Goal: Navigation & Orientation: Find specific page/section

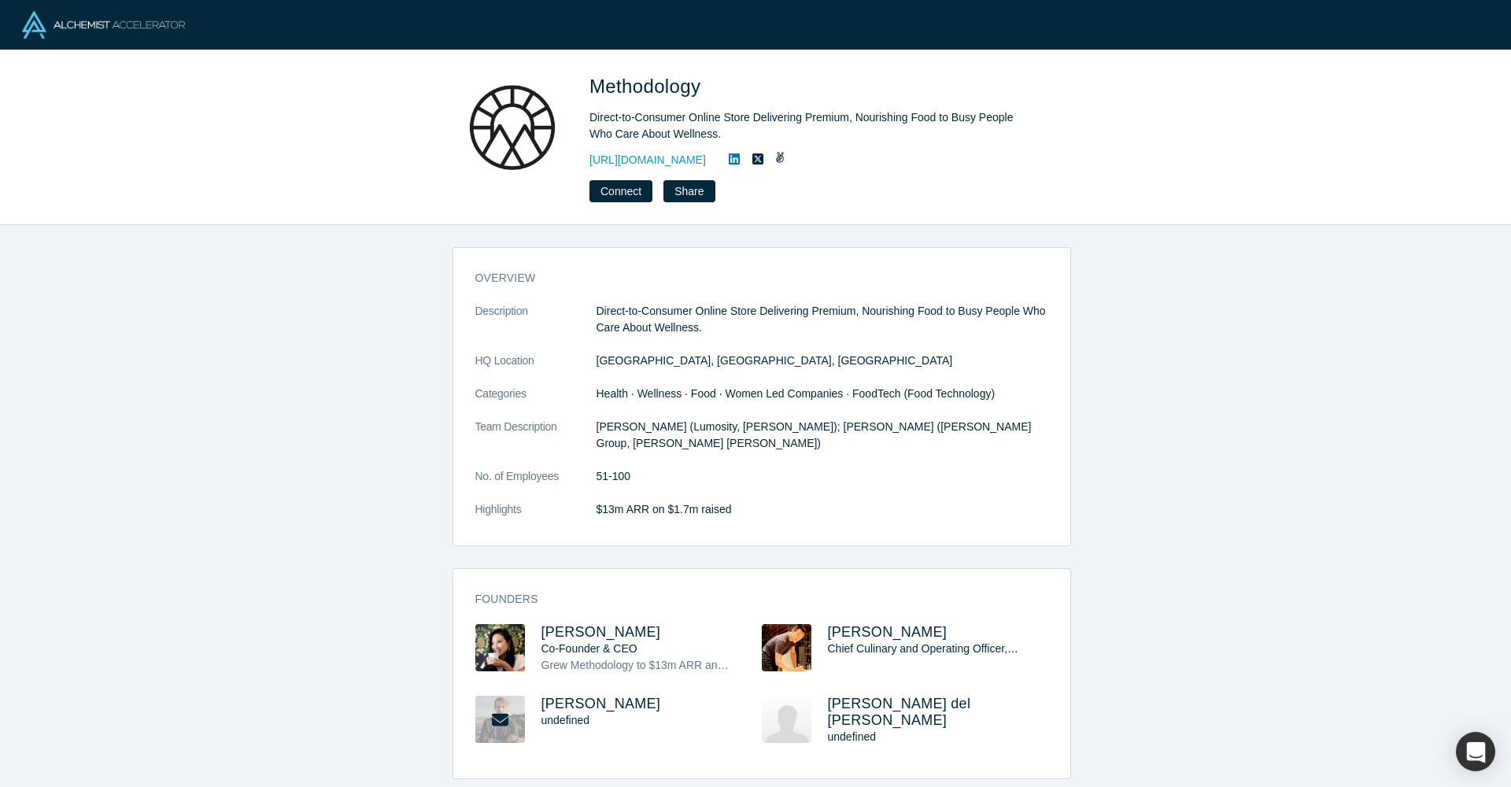
click at [706, 160] on link "[URL][DOMAIN_NAME]" at bounding box center [647, 160] width 116 height 17
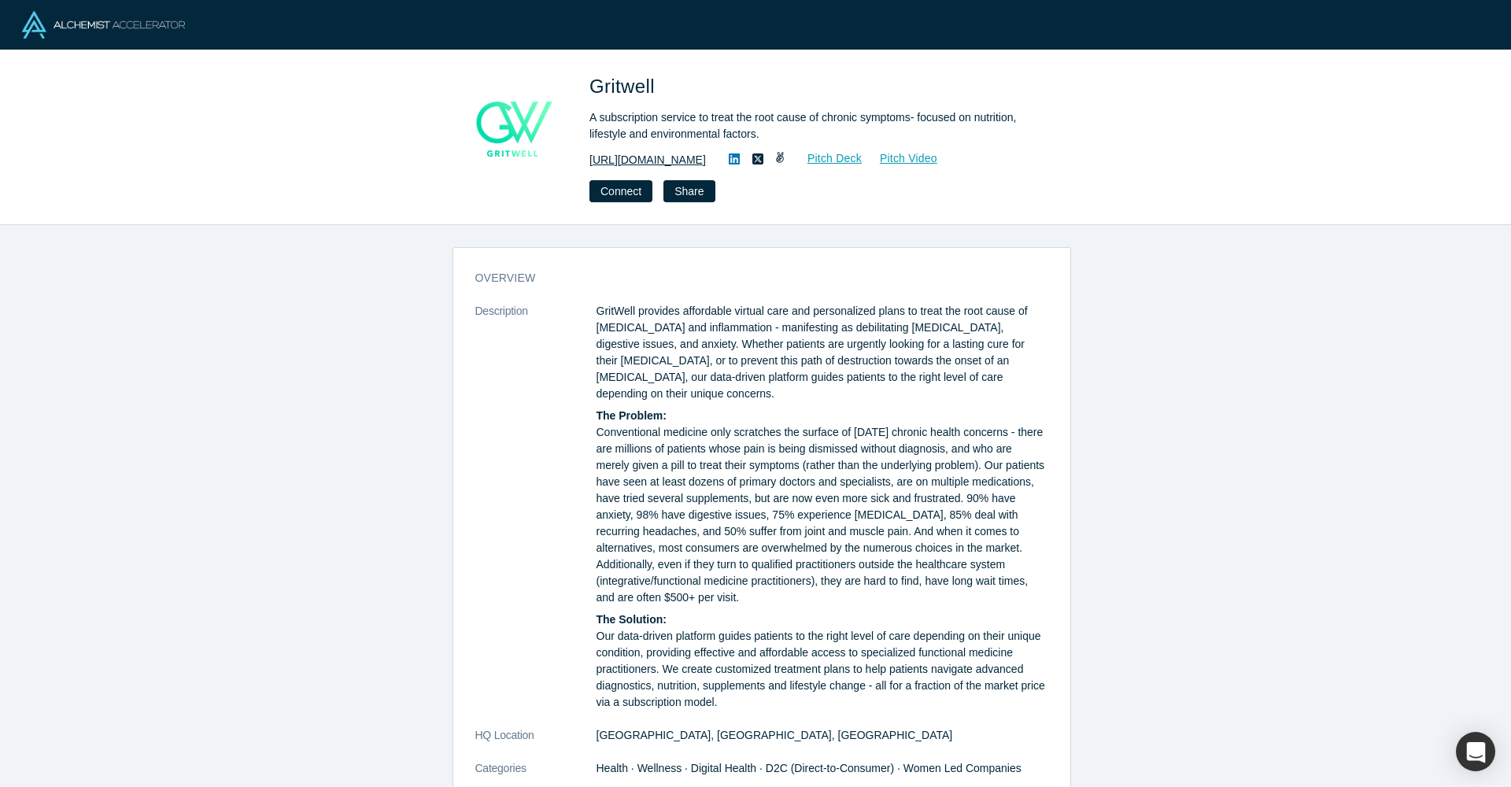
click at [656, 153] on link "[URL][DOMAIN_NAME]" at bounding box center [647, 160] width 116 height 17
